Goal: Navigation & Orientation: Find specific page/section

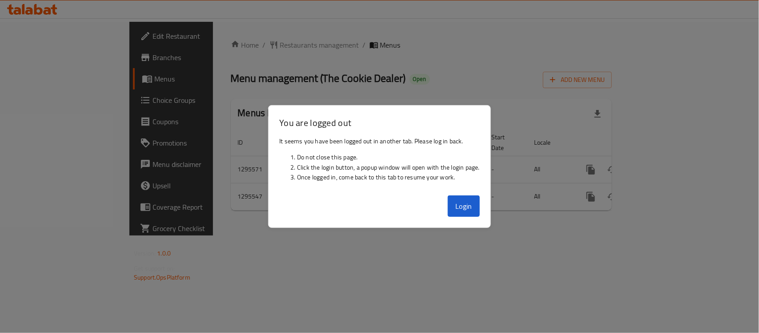
click at [482, 219] on div "Login" at bounding box center [380, 210] width 222 height 36
click at [474, 205] on button "Login" at bounding box center [464, 205] width 32 height 21
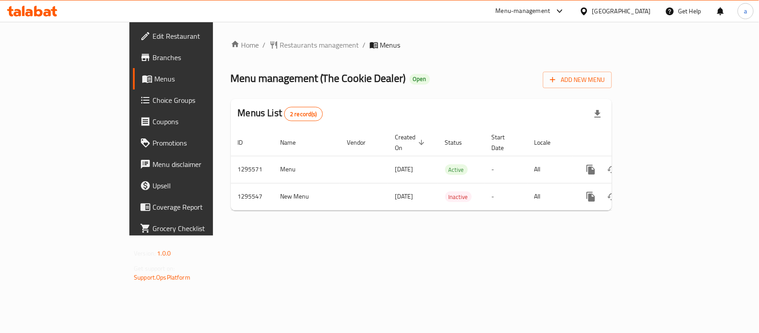
click at [463, 201] on div "Home / Restaurants management / Menus Menu management ( The Cookie Dealer ) Ope…" at bounding box center [421, 129] width 381 height 178
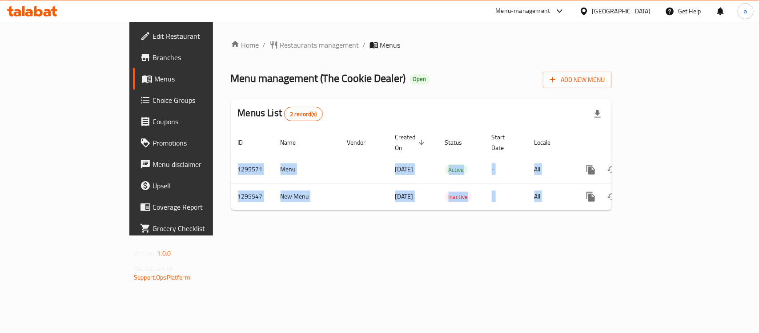
click at [463, 201] on div "Home / Restaurants management / Menus Menu management ( The Cookie Dealer ) Ope…" at bounding box center [421, 129] width 381 height 178
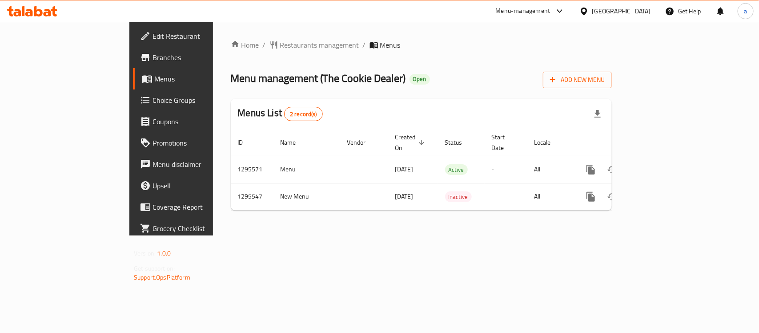
click at [616, 5] on div "United Arab Emirates" at bounding box center [615, 10] width 86 height 21
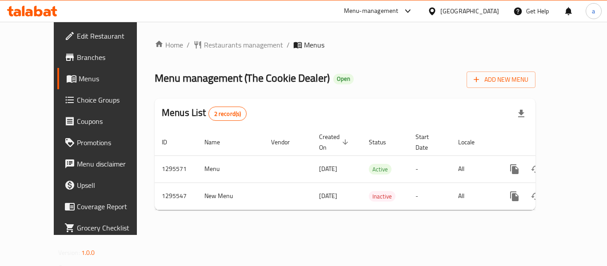
drag, startPoint x: 707, startPoint y: 5, endPoint x: 368, endPoint y: 42, distance: 341.2
click at [369, 42] on ol "Home / Restaurants management / Menus" at bounding box center [345, 45] width 381 height 11
click at [207, 50] on span "Restaurants management" at bounding box center [243, 45] width 79 height 11
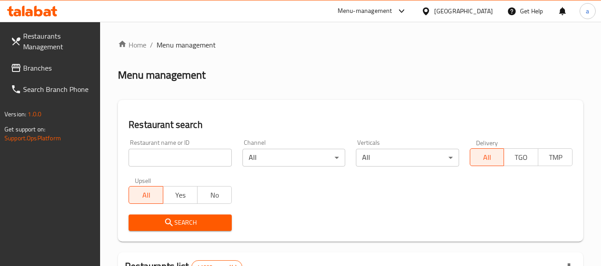
click at [33, 72] on span "Branches" at bounding box center [58, 68] width 70 height 11
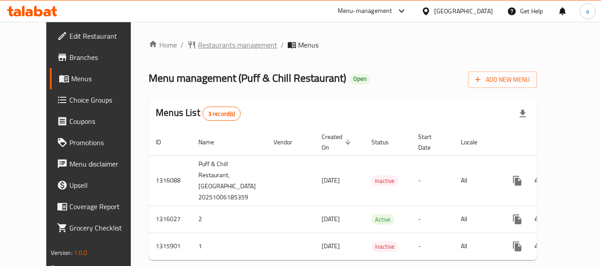
click at [234, 40] on span "Restaurants management" at bounding box center [237, 45] width 79 height 11
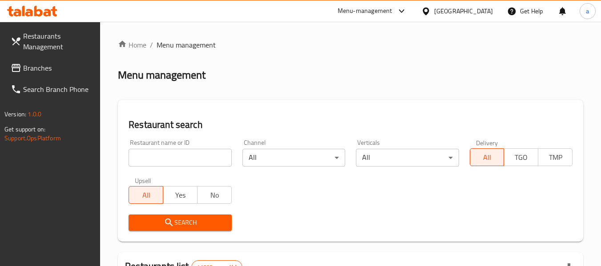
click at [35, 65] on span "Branches" at bounding box center [58, 68] width 70 height 11
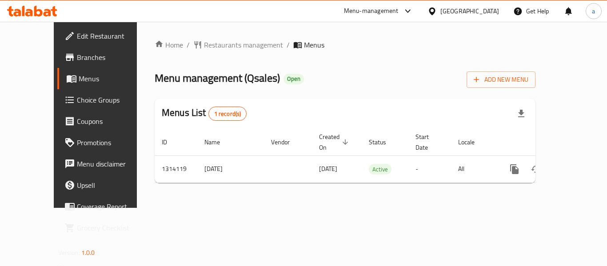
click at [209, 60] on div "Home / Restaurants management / Menus Menu management ( Qsales ) Open Add New M…" at bounding box center [345, 115] width 381 height 151
click at [209, 53] on div "Home / Restaurants management / Menus Menu management ( Qsales ) Open Add New M…" at bounding box center [345, 115] width 381 height 151
click at [204, 48] on span "Restaurants management" at bounding box center [243, 45] width 79 height 11
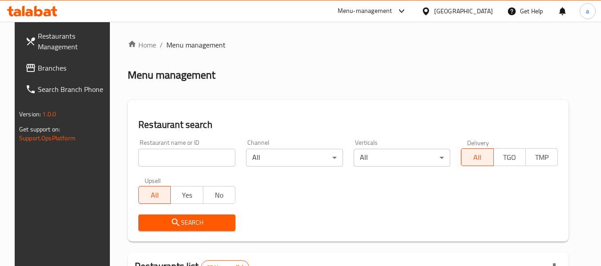
drag, startPoint x: 37, startPoint y: 64, endPoint x: 7, endPoint y: 64, distance: 30.2
click at [38, 64] on span "Branches" at bounding box center [73, 68] width 70 height 11
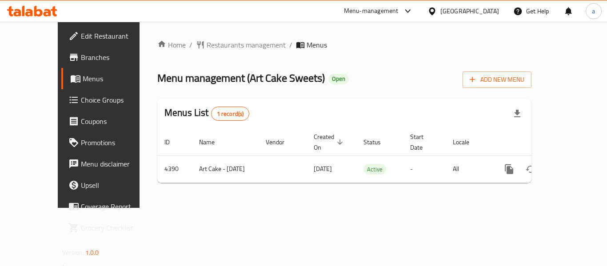
click at [222, 44] on span "Restaurants management" at bounding box center [246, 45] width 79 height 11
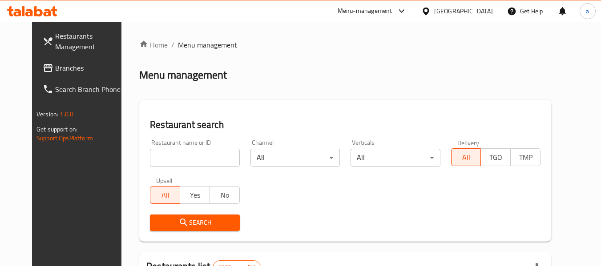
click at [36, 59] on link "Branches" at bounding box center [84, 67] width 97 height 21
click at [55, 65] on span "Branches" at bounding box center [90, 68] width 70 height 11
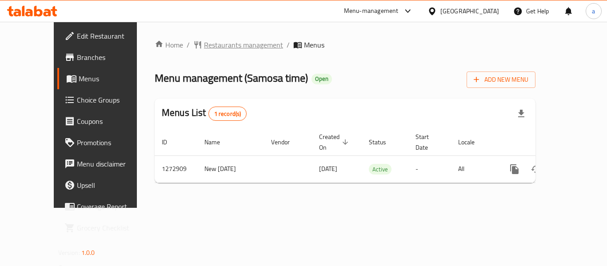
click at [221, 48] on span "Restaurants management" at bounding box center [243, 45] width 79 height 11
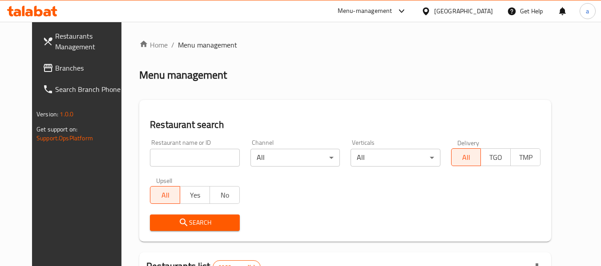
click at [59, 60] on link "Branches" at bounding box center [84, 67] width 97 height 21
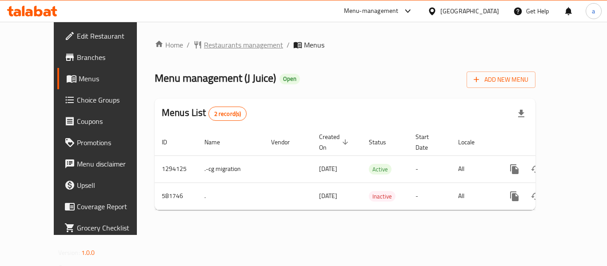
click at [220, 44] on span "Restaurants management" at bounding box center [243, 45] width 79 height 11
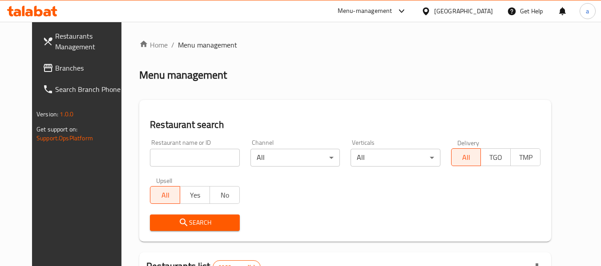
click at [55, 64] on span "Branches" at bounding box center [90, 68] width 70 height 11
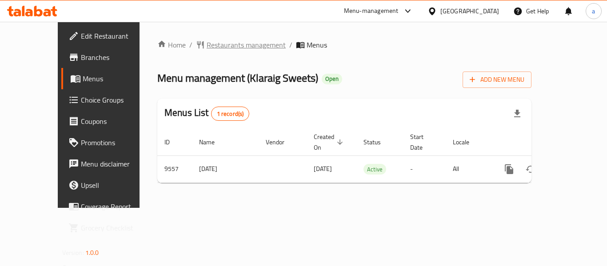
click at [237, 41] on span "Restaurants management" at bounding box center [246, 45] width 79 height 11
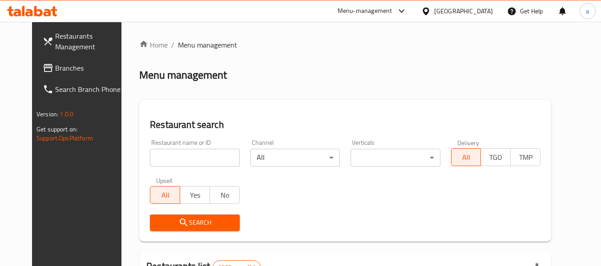
click at [55, 70] on span "Branches" at bounding box center [90, 68] width 70 height 11
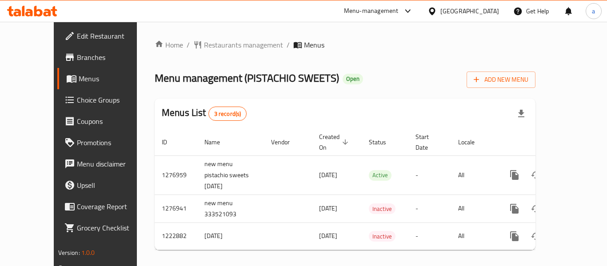
click at [207, 36] on div "Home / Restaurants management / Menus Menu management ( PISTACHIO SWEETS ) Open…" at bounding box center [345, 148] width 417 height 253
click at [204, 42] on span "Restaurants management" at bounding box center [243, 45] width 79 height 11
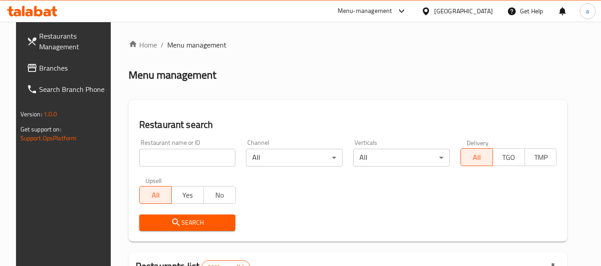
click at [49, 68] on span "Branches" at bounding box center [74, 68] width 70 height 11
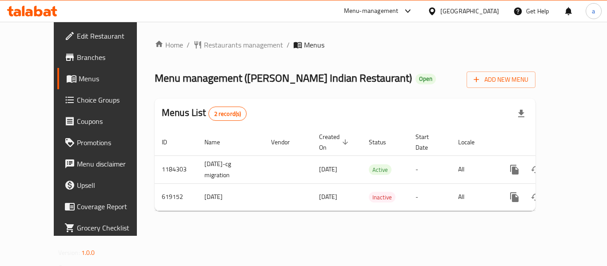
click at [237, 52] on div "Home / Restaurants management / Menus Menu management ( [PERSON_NAME] Indian Re…" at bounding box center [345, 129] width 381 height 179
click at [236, 43] on span "Restaurants management" at bounding box center [243, 45] width 79 height 11
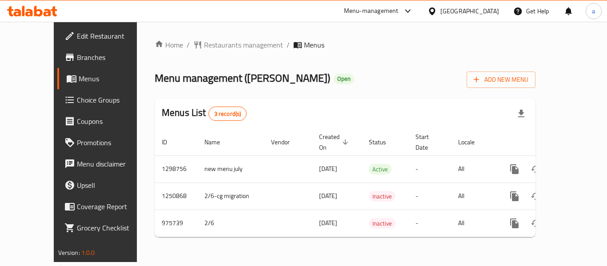
click at [211, 41] on span "Restaurants management" at bounding box center [243, 45] width 79 height 11
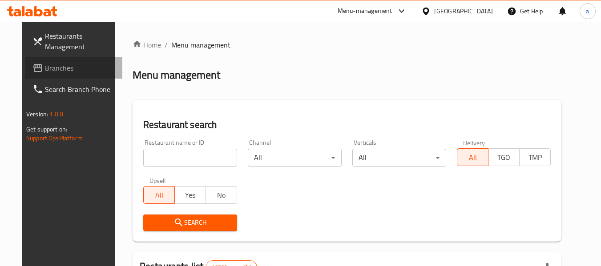
click at [45, 69] on span "Branches" at bounding box center [80, 68] width 70 height 11
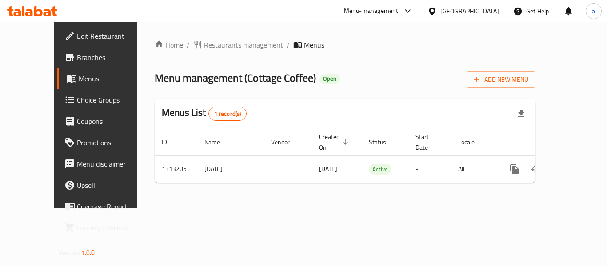
click at [211, 45] on span "Restaurants management" at bounding box center [243, 45] width 79 height 11
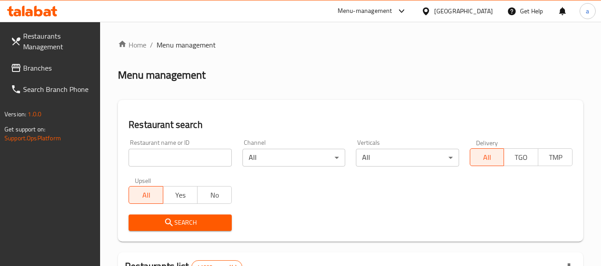
drag, startPoint x: 56, startPoint y: 68, endPoint x: 60, endPoint y: 63, distance: 6.6
click at [56, 68] on span "Branches" at bounding box center [58, 68] width 70 height 11
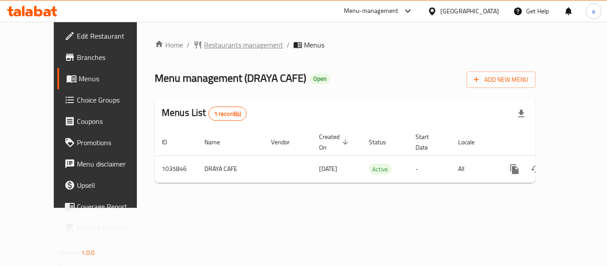
click at [222, 42] on span "Restaurants management" at bounding box center [243, 45] width 79 height 11
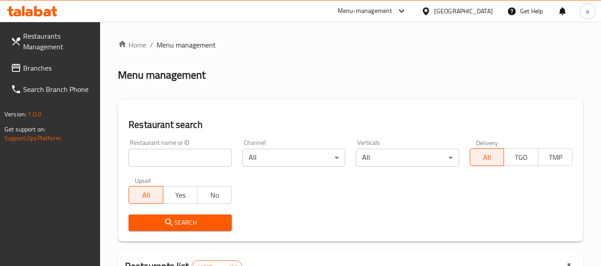
click at [36, 75] on link "Branches" at bounding box center [52, 67] width 97 height 21
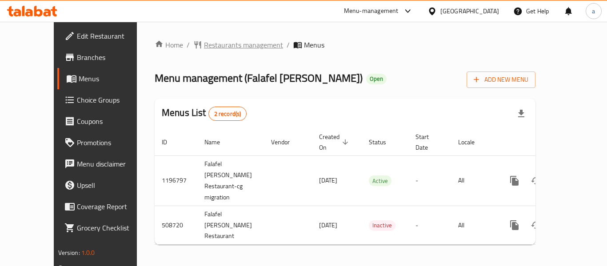
click at [204, 48] on span "Restaurants management" at bounding box center [243, 45] width 79 height 11
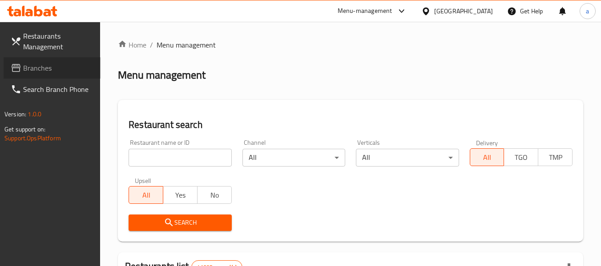
click at [49, 68] on span "Branches" at bounding box center [58, 68] width 70 height 11
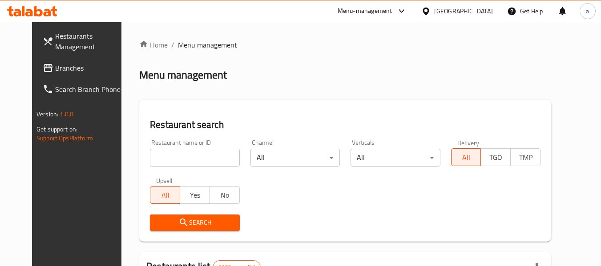
click at [55, 66] on span "Branches" at bounding box center [90, 68] width 70 height 11
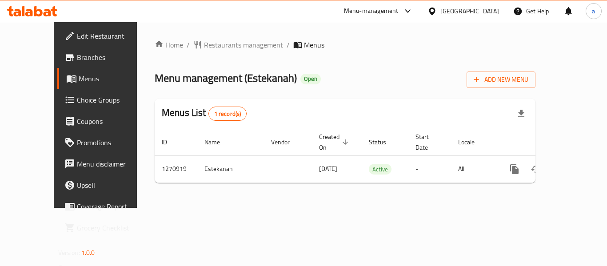
click at [47, 240] on ul "Edit Restaurant Branches Menus Choice Groups Coupons Promotions Menu disclaimer…" at bounding box center [101, 132] width 108 height 221
click at [211, 47] on span "Restaurants management" at bounding box center [243, 45] width 79 height 11
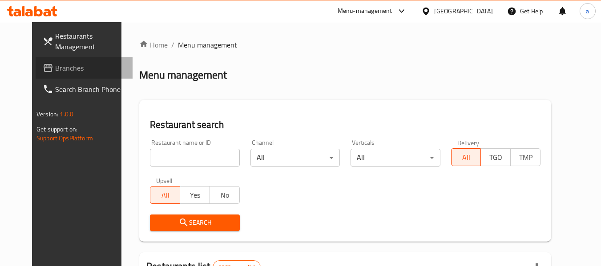
click at [55, 71] on span "Branches" at bounding box center [90, 68] width 70 height 11
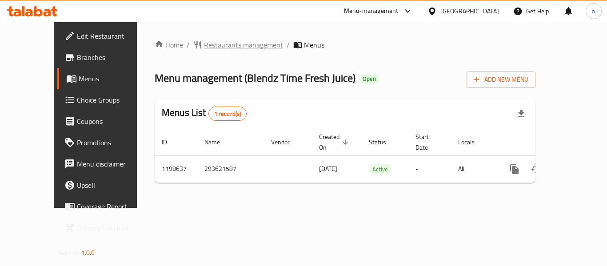
click at [211, 47] on span "Restaurants management" at bounding box center [243, 45] width 79 height 11
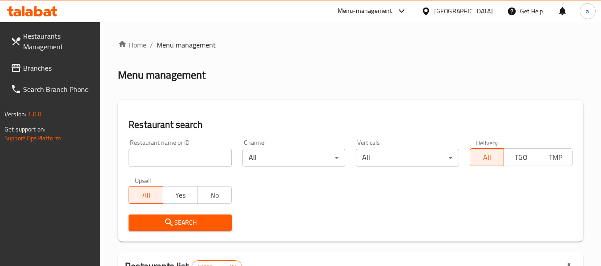
click at [51, 74] on link "Branches" at bounding box center [52, 67] width 97 height 21
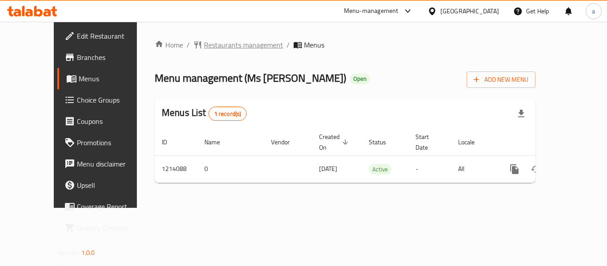
drag, startPoint x: 0, startPoint y: 0, endPoint x: 206, endPoint y: 47, distance: 211.2
click at [206, 47] on span "Restaurants management" at bounding box center [243, 45] width 79 height 11
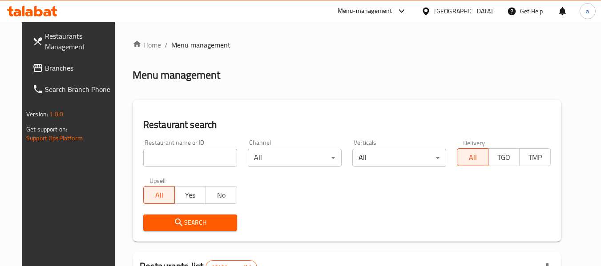
drag, startPoint x: 24, startPoint y: 70, endPoint x: 7, endPoint y: 71, distance: 17.4
click at [45, 70] on span "Branches" at bounding box center [80, 68] width 70 height 11
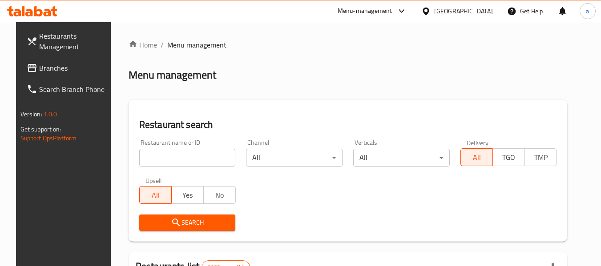
click at [48, 75] on link "Branches" at bounding box center [68, 67] width 97 height 21
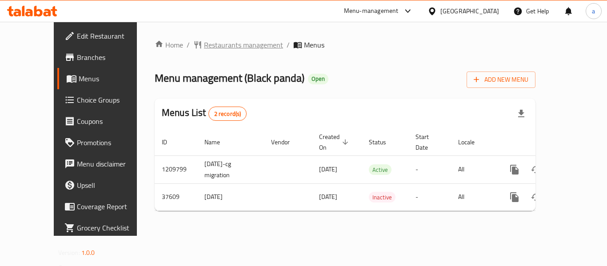
click at [206, 44] on span "Restaurants management" at bounding box center [243, 45] width 79 height 11
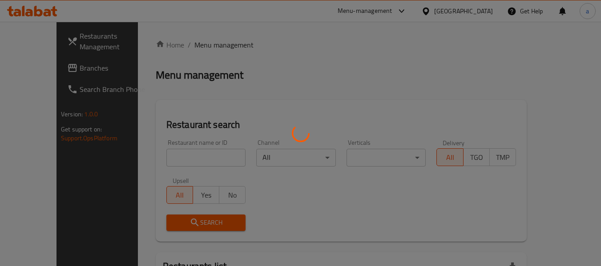
click at [167, 157] on div at bounding box center [300, 133] width 601 height 266
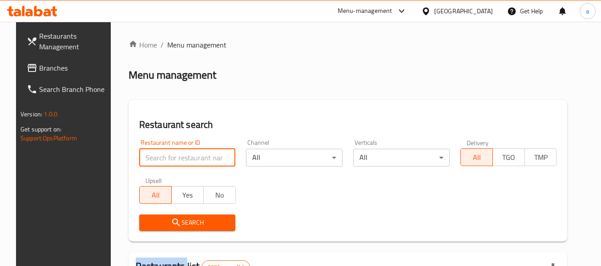
click at [167, 157] on input "search" at bounding box center [187, 158] width 96 height 18
paste input "19563"
type input "19563"
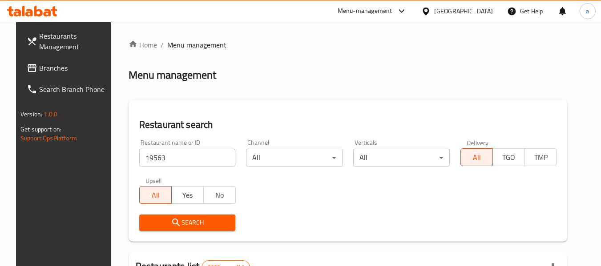
click at [176, 225] on span "Search" at bounding box center [187, 222] width 82 height 11
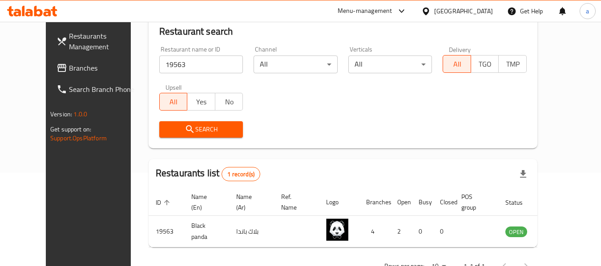
scroll to position [78, 0]
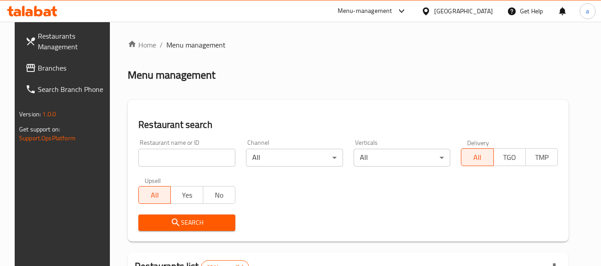
click at [52, 69] on span "Branches" at bounding box center [73, 68] width 70 height 11
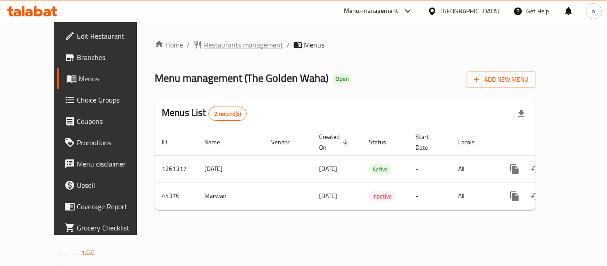
drag, startPoint x: 0, startPoint y: 0, endPoint x: 202, endPoint y: 48, distance: 207.4
click at [204, 48] on span "Restaurants management" at bounding box center [243, 45] width 79 height 11
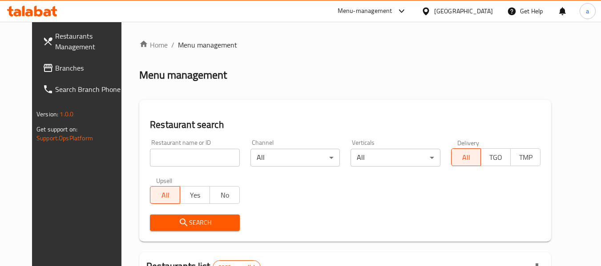
click at [59, 66] on span "Branches" at bounding box center [90, 68] width 70 height 11
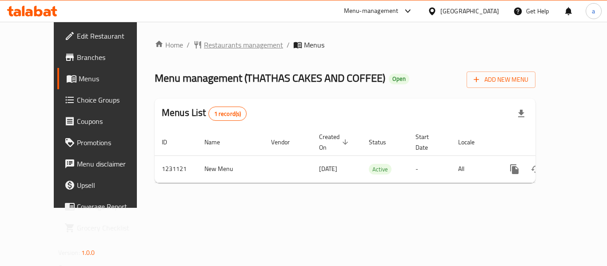
drag, startPoint x: 0, startPoint y: 0, endPoint x: 221, endPoint y: 47, distance: 226.3
click at [221, 47] on span "Restaurants management" at bounding box center [243, 45] width 79 height 11
